Goal: Task Accomplishment & Management: Use online tool/utility

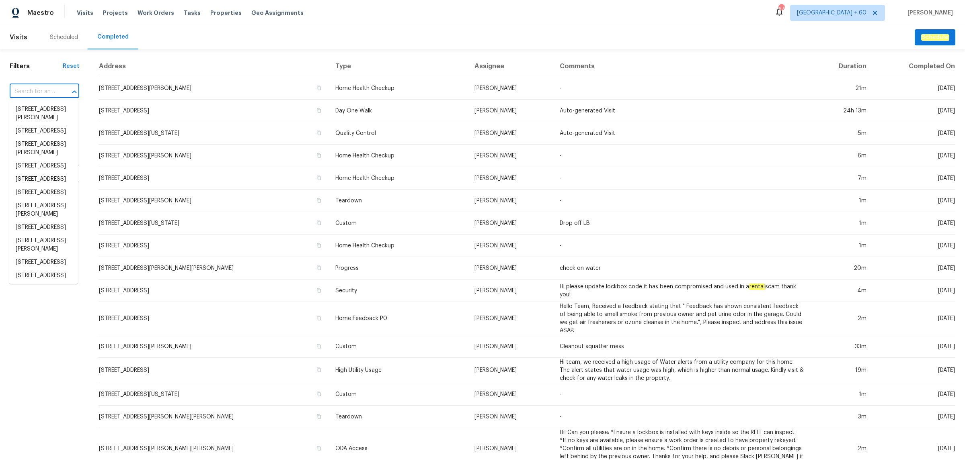
click at [39, 89] on input "text" at bounding box center [33, 92] width 47 height 12
paste input "[STREET_ADDRESS][PERSON_NAME]"
type input "[STREET_ADDRESS][PERSON_NAME]"
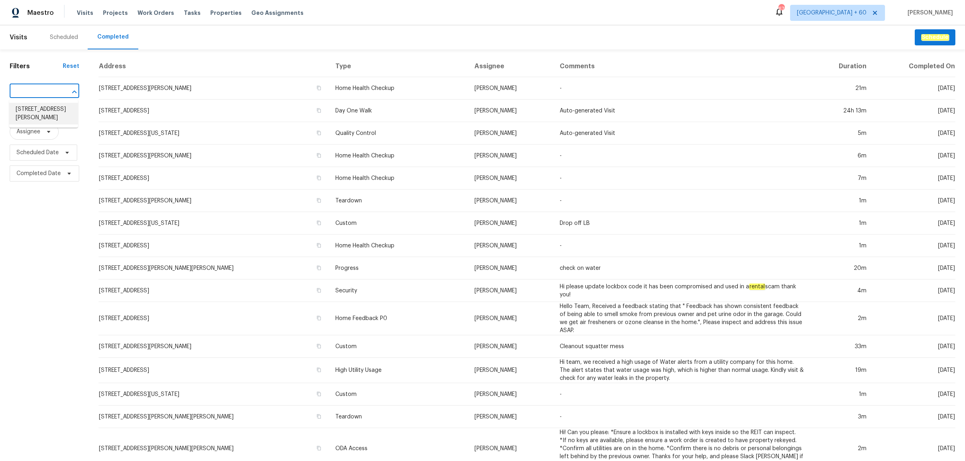
click at [39, 111] on li "[STREET_ADDRESS][PERSON_NAME]" at bounding box center [43, 114] width 69 height 22
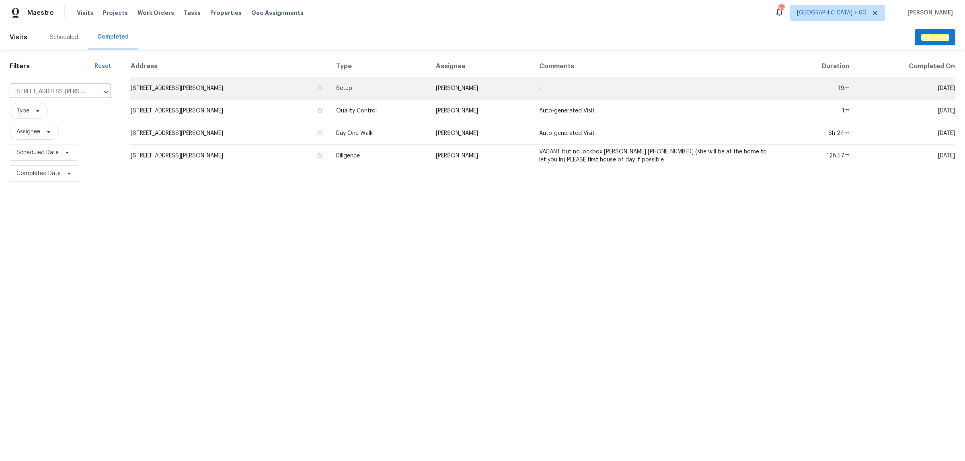
click at [398, 87] on td "Setup" at bounding box center [380, 88] width 100 height 23
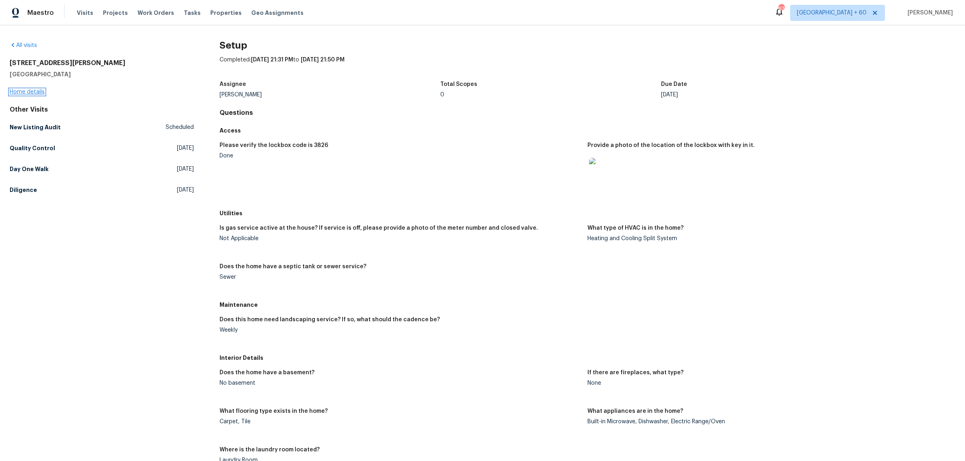
click at [32, 94] on link "Home details" at bounding box center [27, 92] width 35 height 6
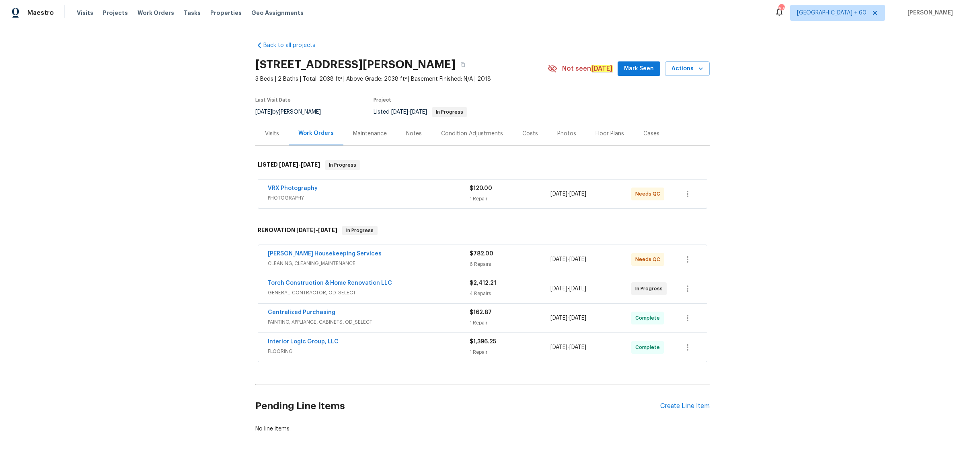
click at [557, 133] on div "Photos" at bounding box center [566, 134] width 19 height 8
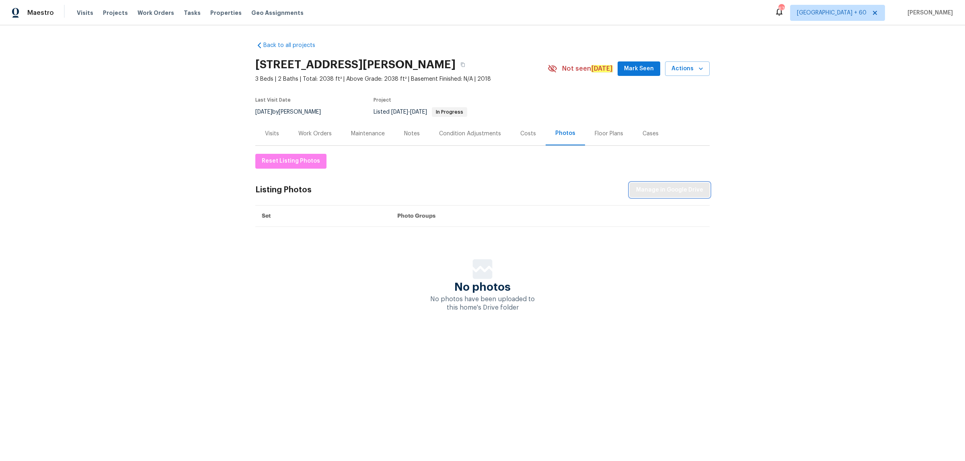
click at [670, 194] on span "Manage in Google Drive" at bounding box center [669, 190] width 67 height 10
